Goal: Find specific page/section: Find specific page/section

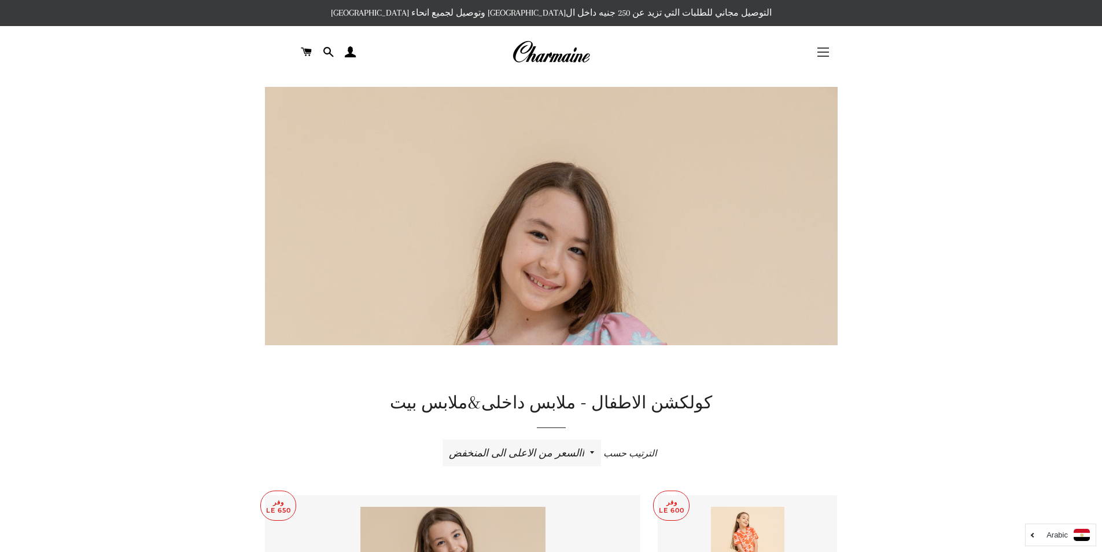
click at [826, 52] on span "button" at bounding box center [824, 52] width 12 height 1
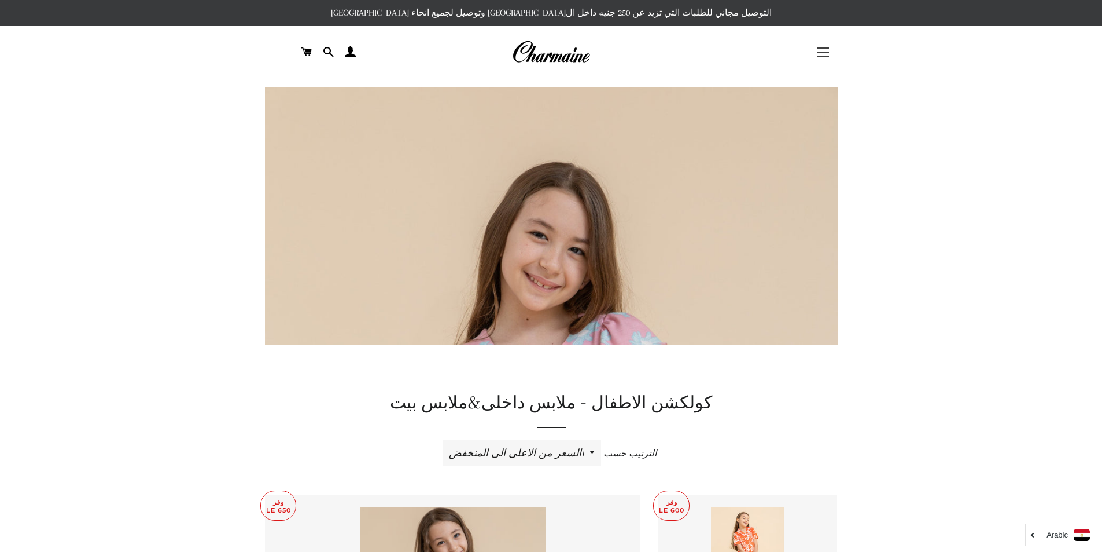
click at [821, 54] on button "التنقل في الموقع" at bounding box center [823, 52] width 29 height 29
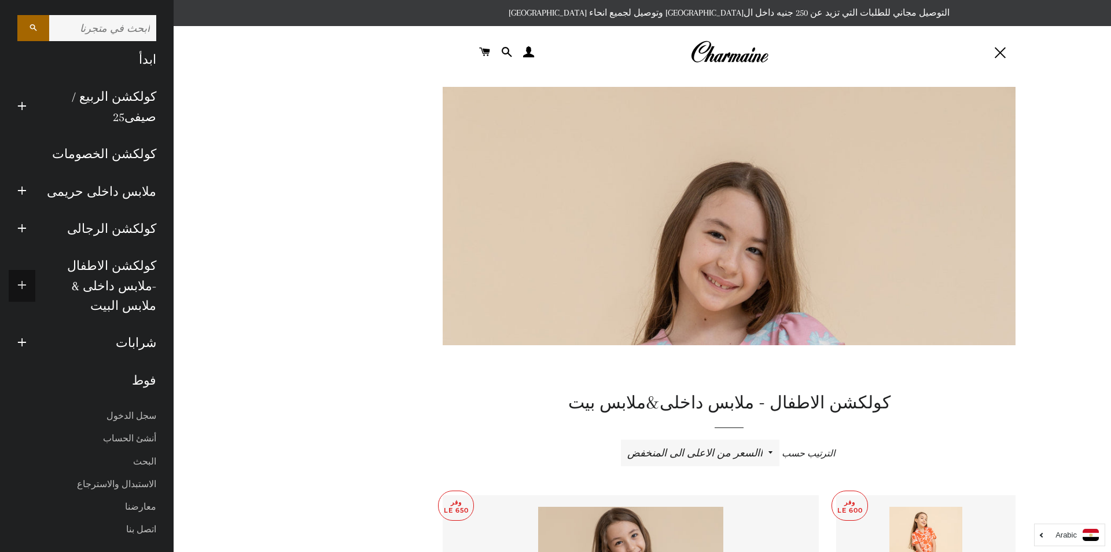
click at [15, 270] on button "توسيع القائمة الفرعية كولكشن الاطفال -ملابس داخلى & ملابس البيت طي القائمة الفر…" at bounding box center [22, 286] width 27 height 32
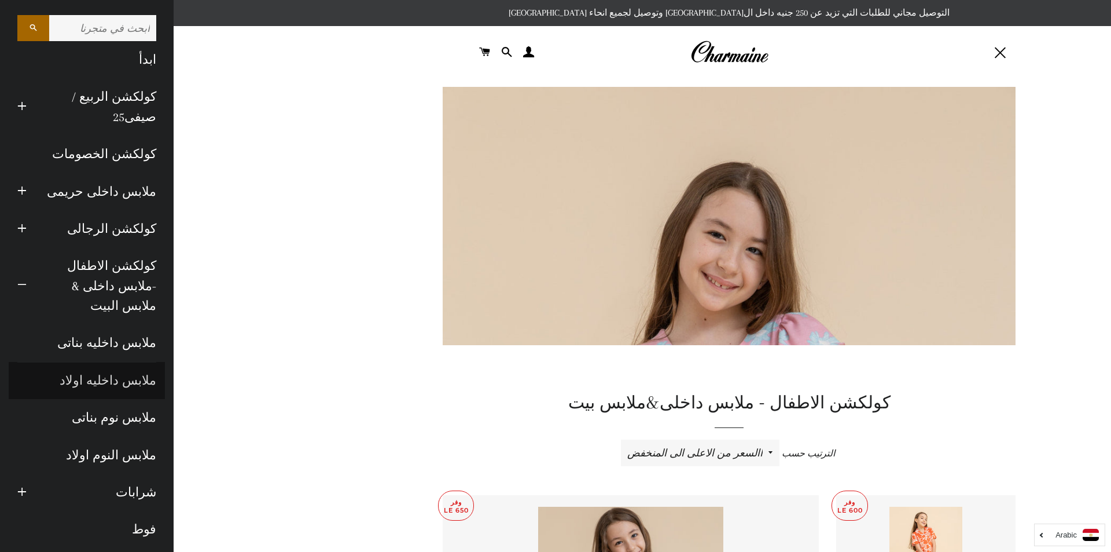
click at [127, 363] on link "ملابس داخليه اولاد" at bounding box center [87, 380] width 156 height 37
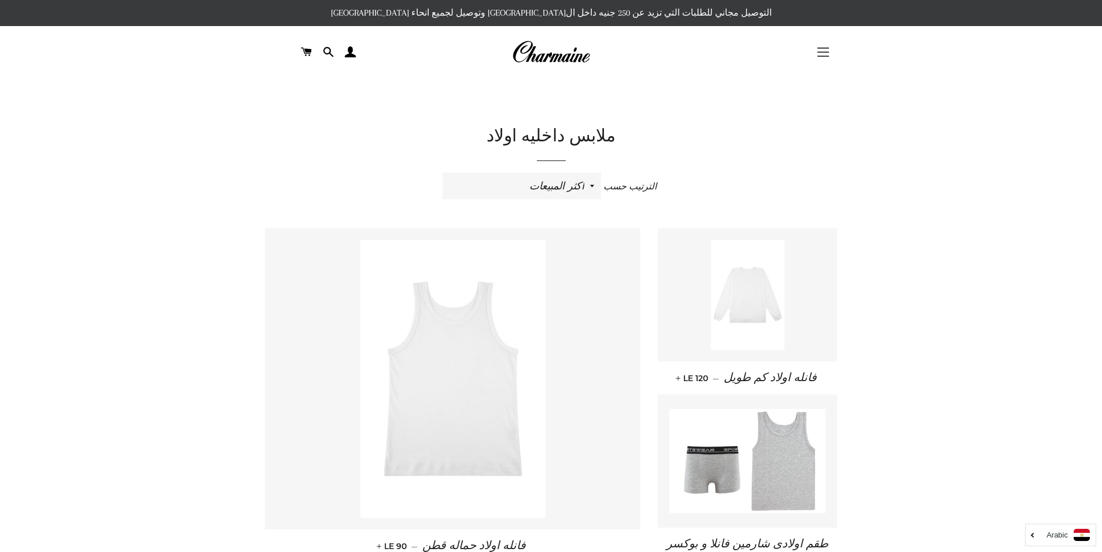
click at [828, 51] on button "التنقل في الموقع" at bounding box center [823, 52] width 29 height 29
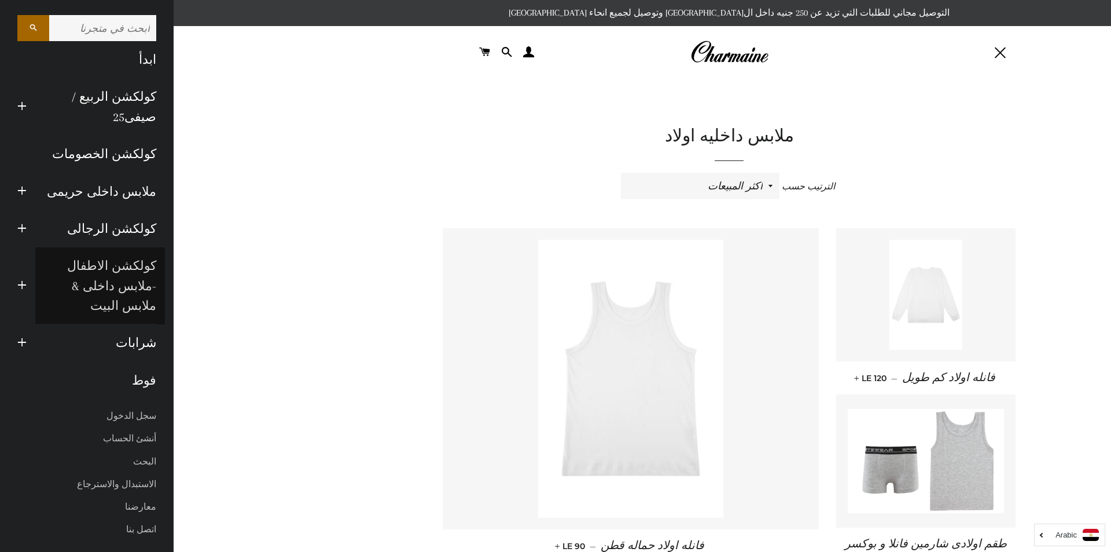
click at [74, 251] on link "كولكشن الاطفال -ملابس داخلى & ملابس البيت" at bounding box center [100, 285] width 130 height 77
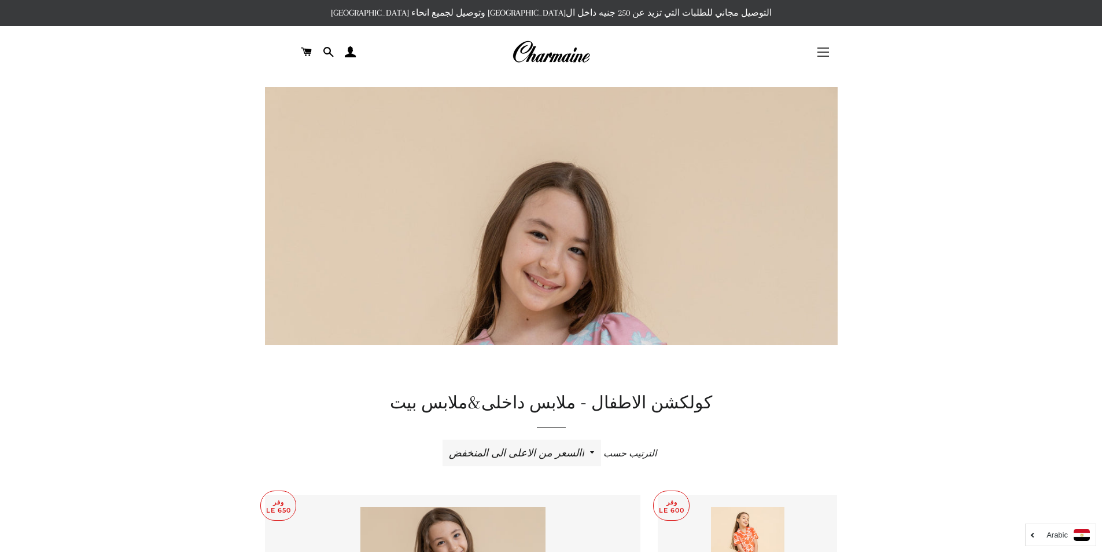
click at [829, 51] on button "التنقل في الموقع" at bounding box center [823, 52] width 29 height 29
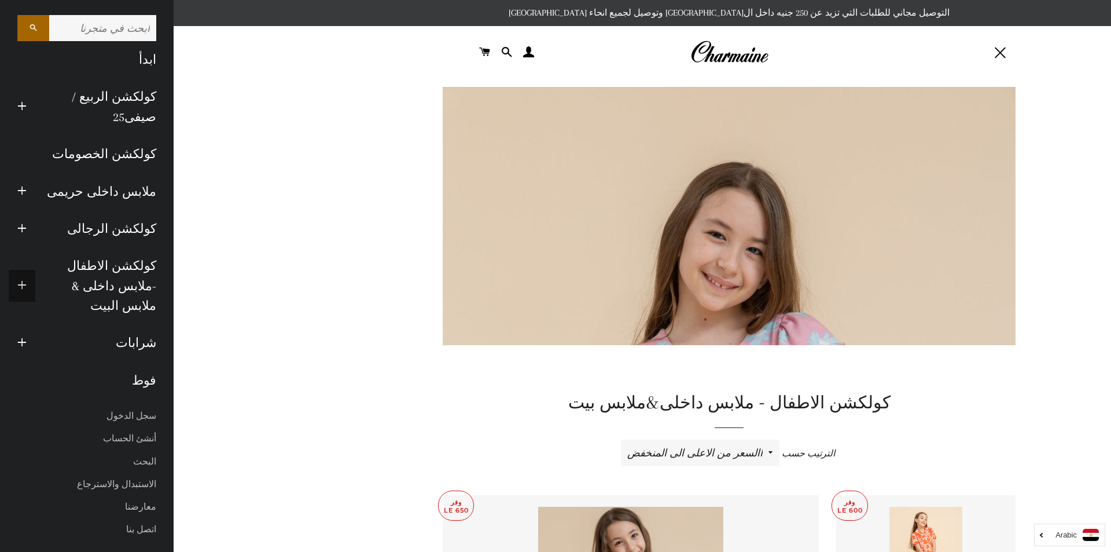
click at [19, 278] on span "button" at bounding box center [21, 285] width 9 height 14
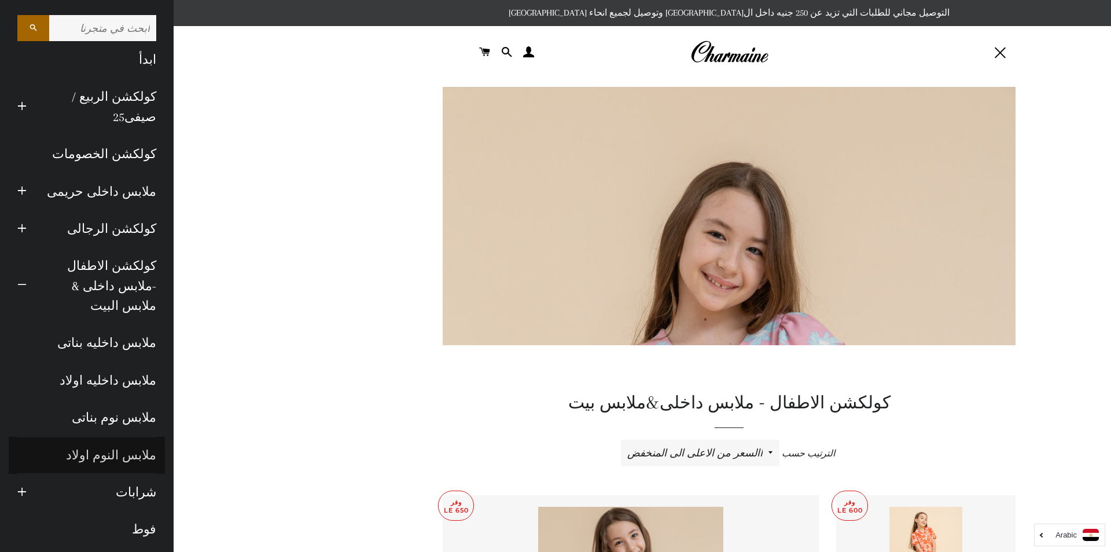
click at [148, 436] on link "ملابس النوم اولاد" at bounding box center [87, 454] width 156 height 37
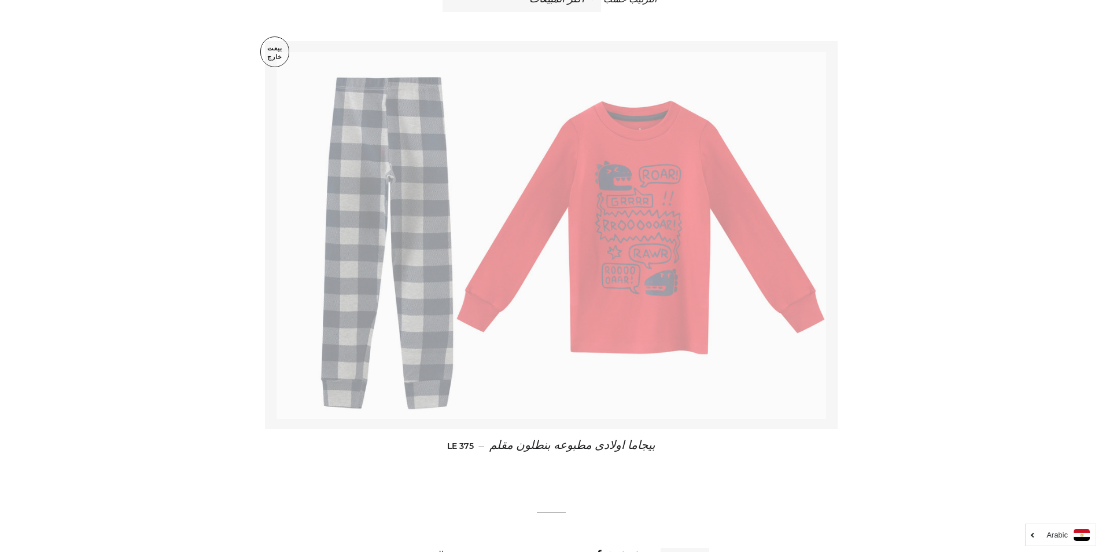
scroll to position [274, 0]
